Goal: Information Seeking & Learning: Learn about a topic

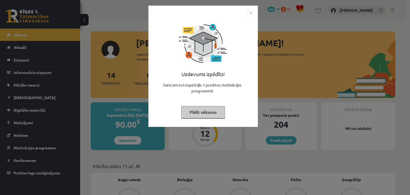
click at [250, 14] on img "Close" at bounding box center [251, 13] width 8 height 8
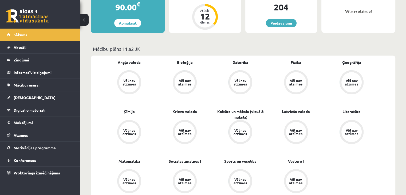
scroll to position [120, 0]
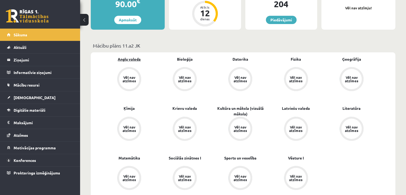
click at [135, 60] on link "Angļu valoda" at bounding box center [129, 59] width 23 height 6
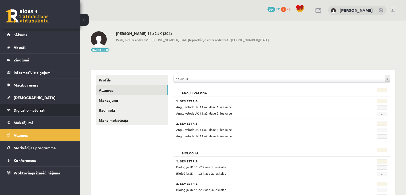
click at [29, 111] on span "Digitālie materiāli" at bounding box center [30, 110] width 32 height 5
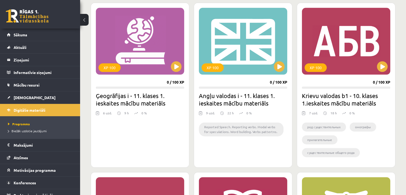
scroll to position [665, 0]
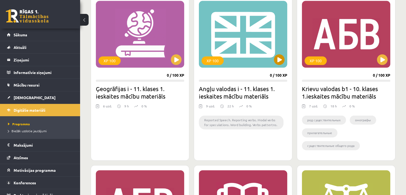
click at [246, 33] on div "XP 100" at bounding box center [243, 34] width 88 height 67
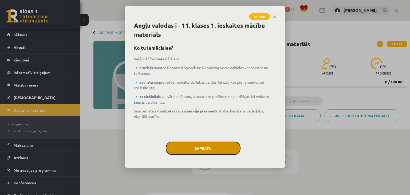
click at [198, 144] on button "Sapratu" at bounding box center [203, 148] width 75 height 13
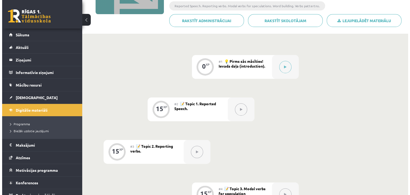
scroll to position [96, 0]
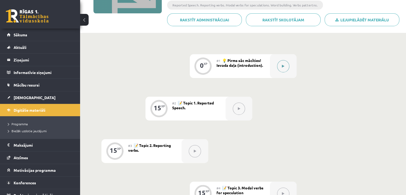
click at [285, 69] on button at bounding box center [283, 66] width 12 height 12
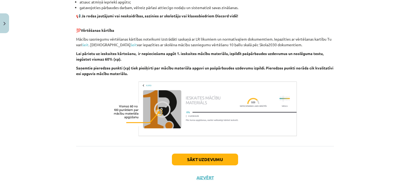
scroll to position [366, 0]
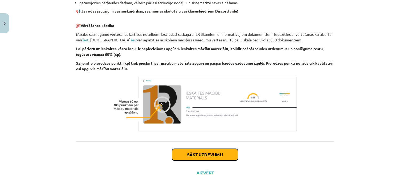
click at [203, 157] on button "Sākt uzdevumu" at bounding box center [205, 155] width 66 height 12
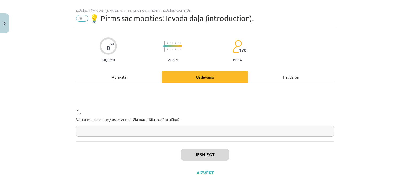
click at [143, 131] on input "text" at bounding box center [205, 131] width 258 height 11
type input "**"
click at [205, 157] on button "Iesniegt" at bounding box center [205, 155] width 49 height 12
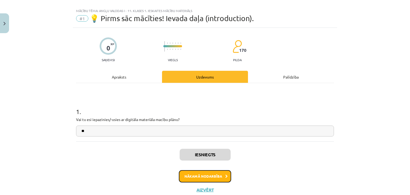
click at [212, 176] on button "Nākamā nodarbība" at bounding box center [205, 176] width 52 height 12
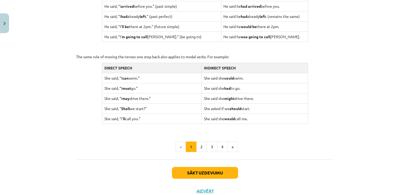
scroll to position [513, 0]
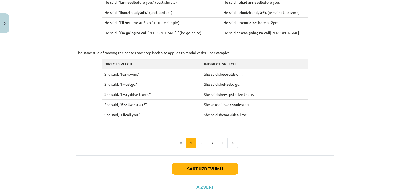
click at [297, 179] on div "Sākt uzdevumu Aizvērt" at bounding box center [205, 173] width 258 height 37
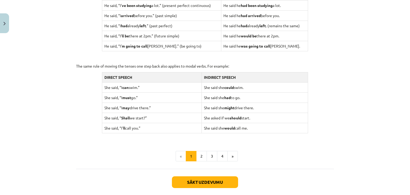
scroll to position [500, 0]
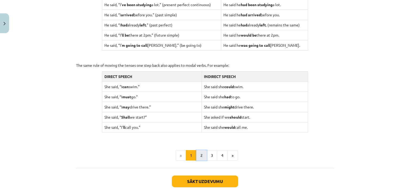
click at [201, 154] on button "2" at bounding box center [201, 155] width 11 height 11
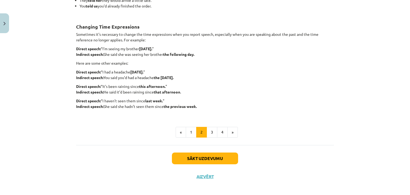
scroll to position [136, 0]
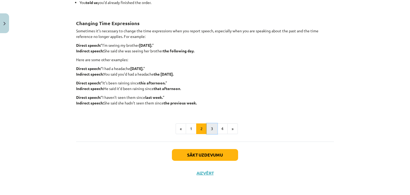
click at [211, 131] on button "3" at bounding box center [212, 128] width 11 height 11
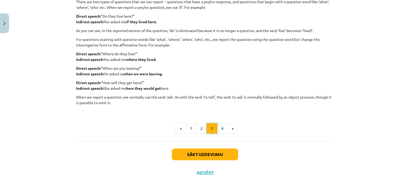
scroll to position [95, 0]
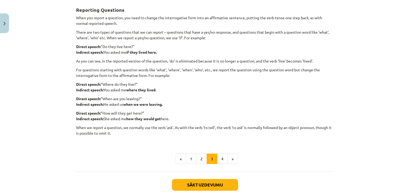
drag, startPoint x: 401, startPoint y: 75, endPoint x: 410, endPoint y: 79, distance: 10.1
click at [410, 79] on div "Mācību tēma: Angļu valodas i - 11. klases 1. ieskaites mācību materiāls #2 📝 To…" at bounding box center [205, 97] width 410 height 195
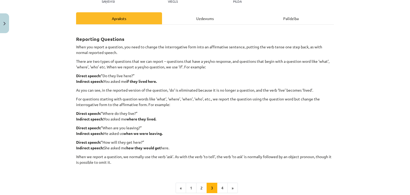
scroll to position [33, 0]
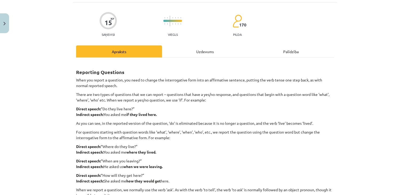
click at [340, 100] on div "Mācību tēma: Angļu valodas i - 11. klases 1. ieskaites mācību materiāls #2 📝 To…" at bounding box center [205, 97] width 410 height 195
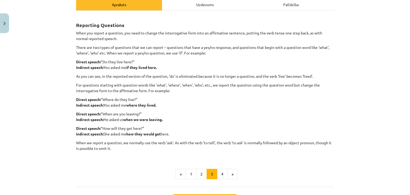
scroll to position [80, 0]
click at [197, 5] on div "Uzdevums" at bounding box center [205, 4] width 86 height 12
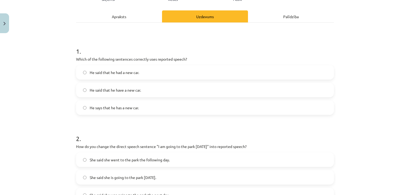
scroll to position [65, 0]
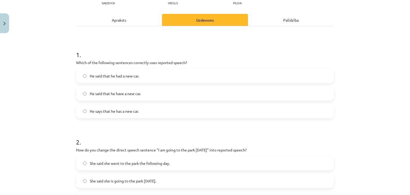
click at [137, 19] on div "Apraksts" at bounding box center [119, 20] width 86 height 12
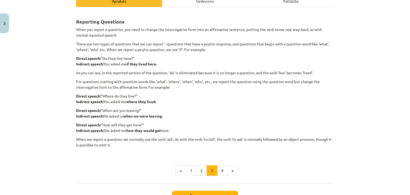
scroll to position [92, 0]
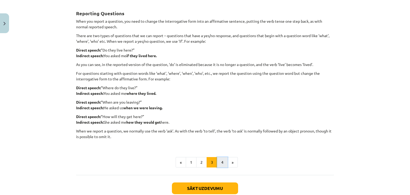
click at [221, 160] on button "4" at bounding box center [222, 162] width 11 height 11
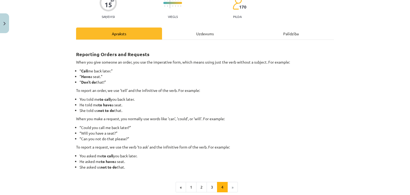
scroll to position [110, 0]
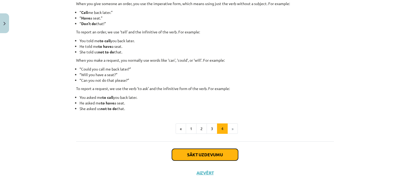
click at [184, 154] on button "Sākt uzdevumu" at bounding box center [205, 155] width 66 height 12
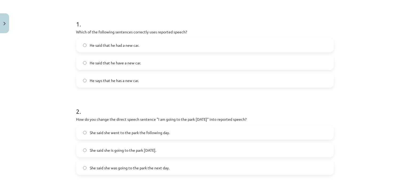
scroll to position [96, 0]
click at [187, 80] on label "He says that he has a new car." at bounding box center [205, 79] width 257 height 13
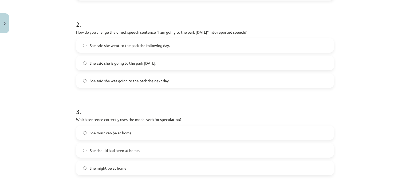
scroll to position [184, 0]
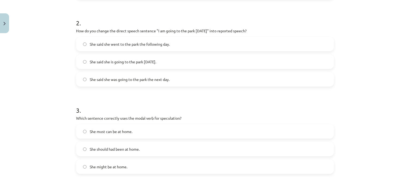
click at [176, 62] on label "She said she is going to the park tomorrow." at bounding box center [205, 61] width 257 height 13
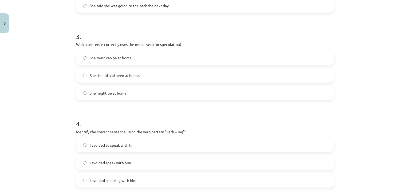
scroll to position [272, 0]
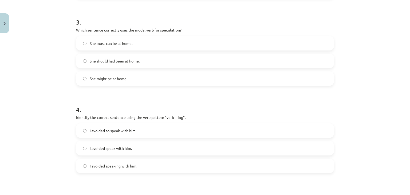
click at [254, 80] on label "She might be at home." at bounding box center [205, 78] width 257 height 13
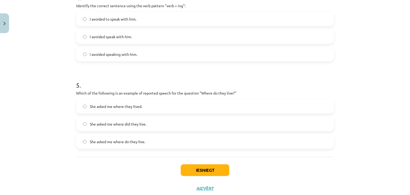
scroll to position [377, 0]
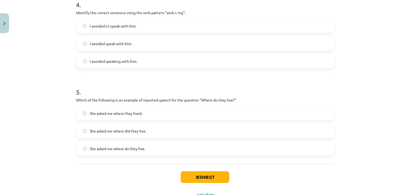
click at [313, 63] on label "I avoided speaking with him." at bounding box center [205, 60] width 257 height 13
click at [173, 152] on label "She asked me where do they live." at bounding box center [205, 148] width 257 height 13
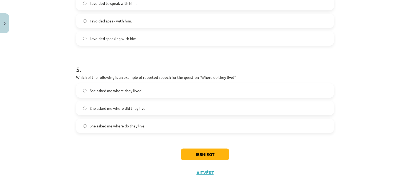
click at [112, 94] on label "She asked me where they lived." at bounding box center [205, 90] width 257 height 13
click at [199, 155] on button "Iesniegt" at bounding box center [205, 155] width 49 height 12
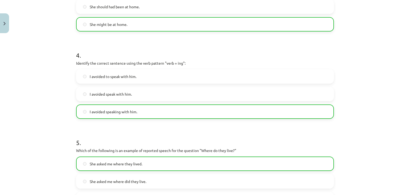
scroll to position [416, 0]
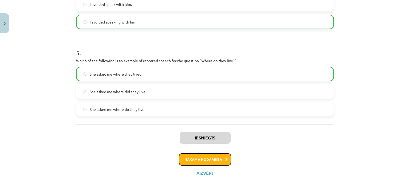
click at [208, 162] on button "Nākamā nodarbība" at bounding box center [205, 159] width 52 height 12
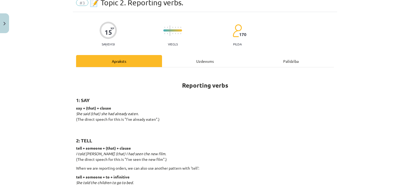
scroll to position [25, 0]
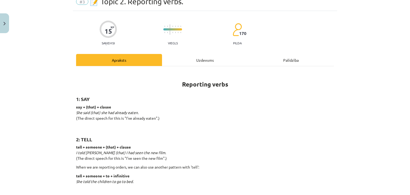
click at [279, 62] on div "Palīdzība" at bounding box center [291, 60] width 86 height 12
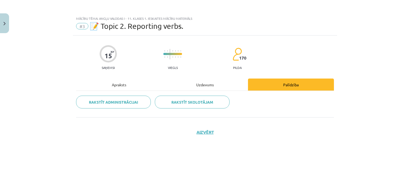
click at [119, 83] on div "Apraksts" at bounding box center [119, 85] width 86 height 12
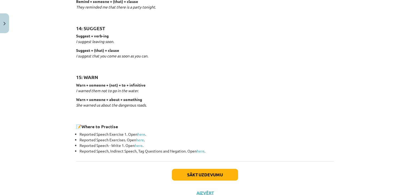
scroll to position [836, 0]
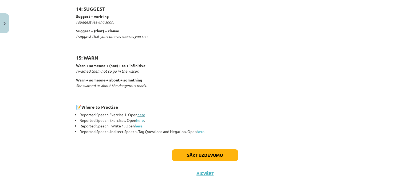
click at [138, 114] on link "here" at bounding box center [142, 114] width 8 height 5
click at [139, 121] on link "here" at bounding box center [140, 120] width 8 height 5
click at [139, 126] on link "here" at bounding box center [139, 125] width 8 height 5
click at [201, 130] on link "here" at bounding box center [201, 131] width 8 height 5
